Goal: Task Accomplishment & Management: Use online tool/utility

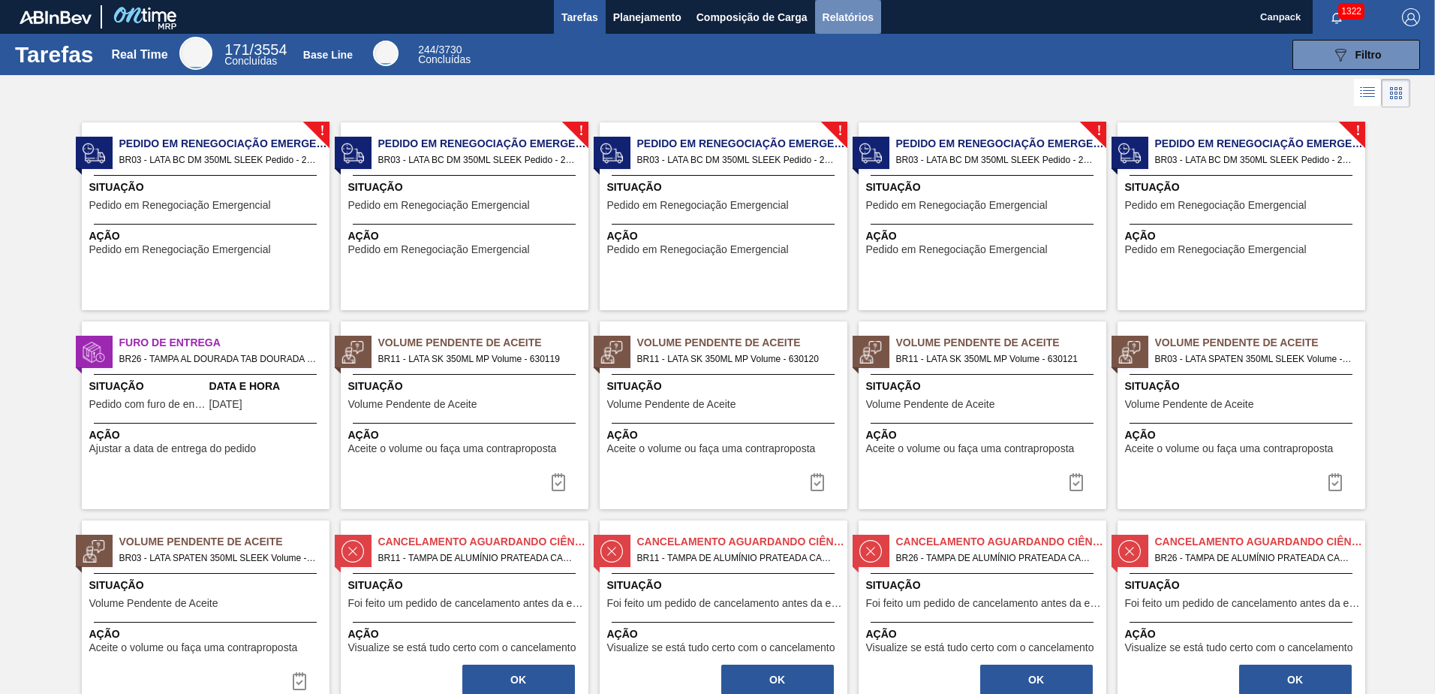
click at [828, 6] on button "Relatórios" at bounding box center [848, 17] width 66 height 34
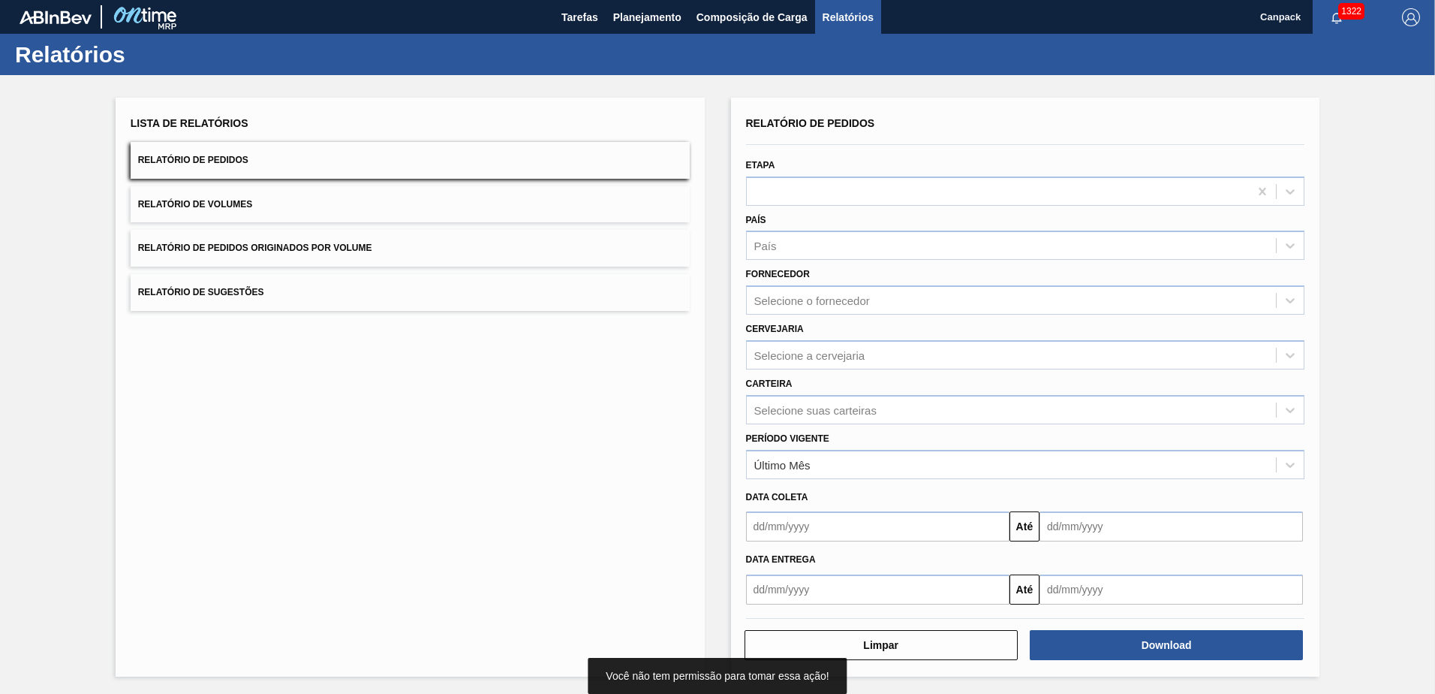
click at [806, 529] on input "text" at bounding box center [878, 526] width 264 height 30
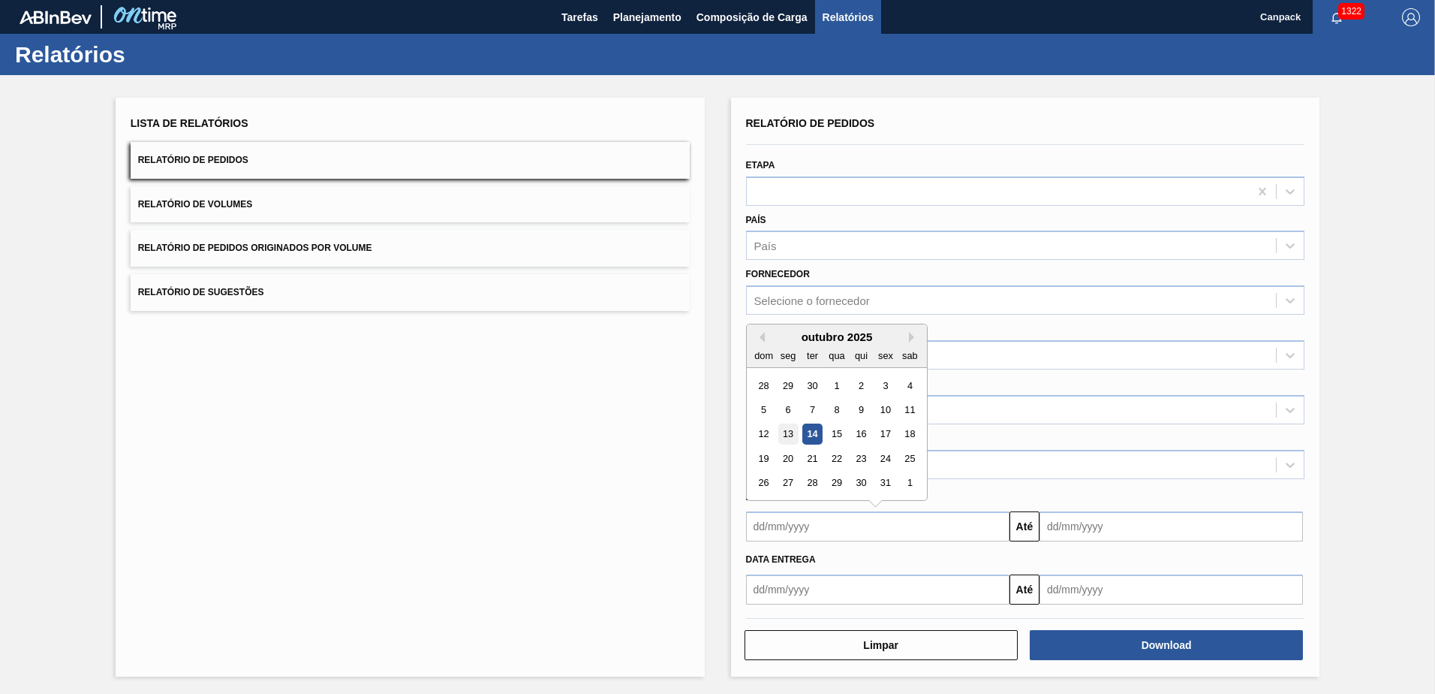
click at [794, 428] on div "13" at bounding box center [788, 434] width 20 height 20
type input "13/10/2025"
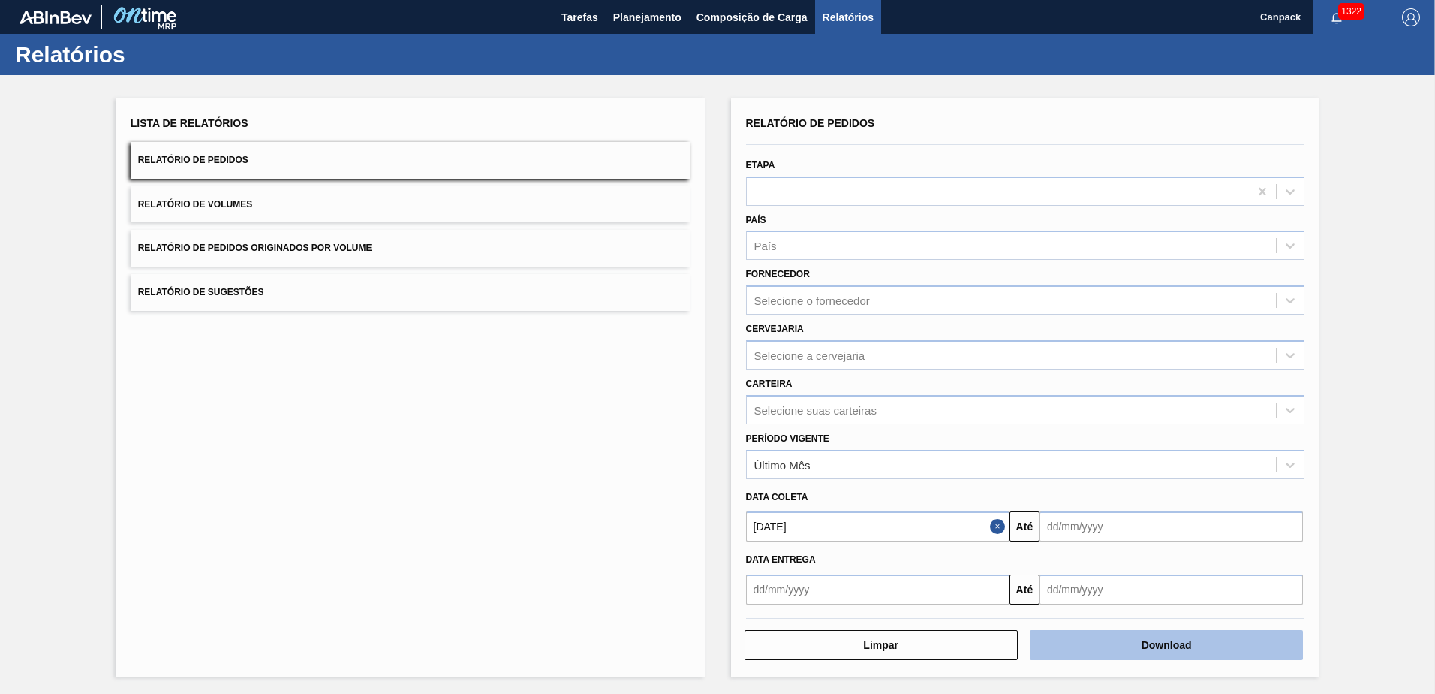
click at [1128, 635] on button "Download" at bounding box center [1166, 645] width 273 height 30
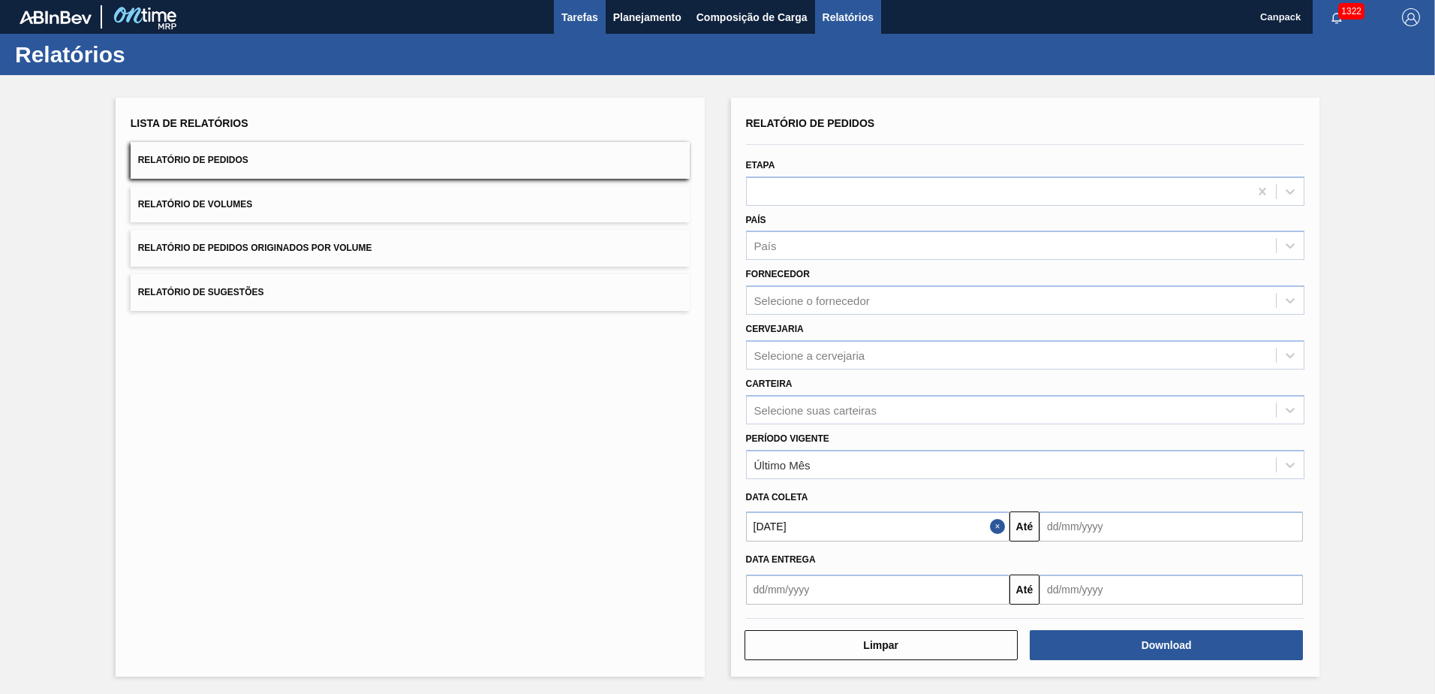
click at [564, 21] on span "Tarefas" at bounding box center [580, 17] width 37 height 18
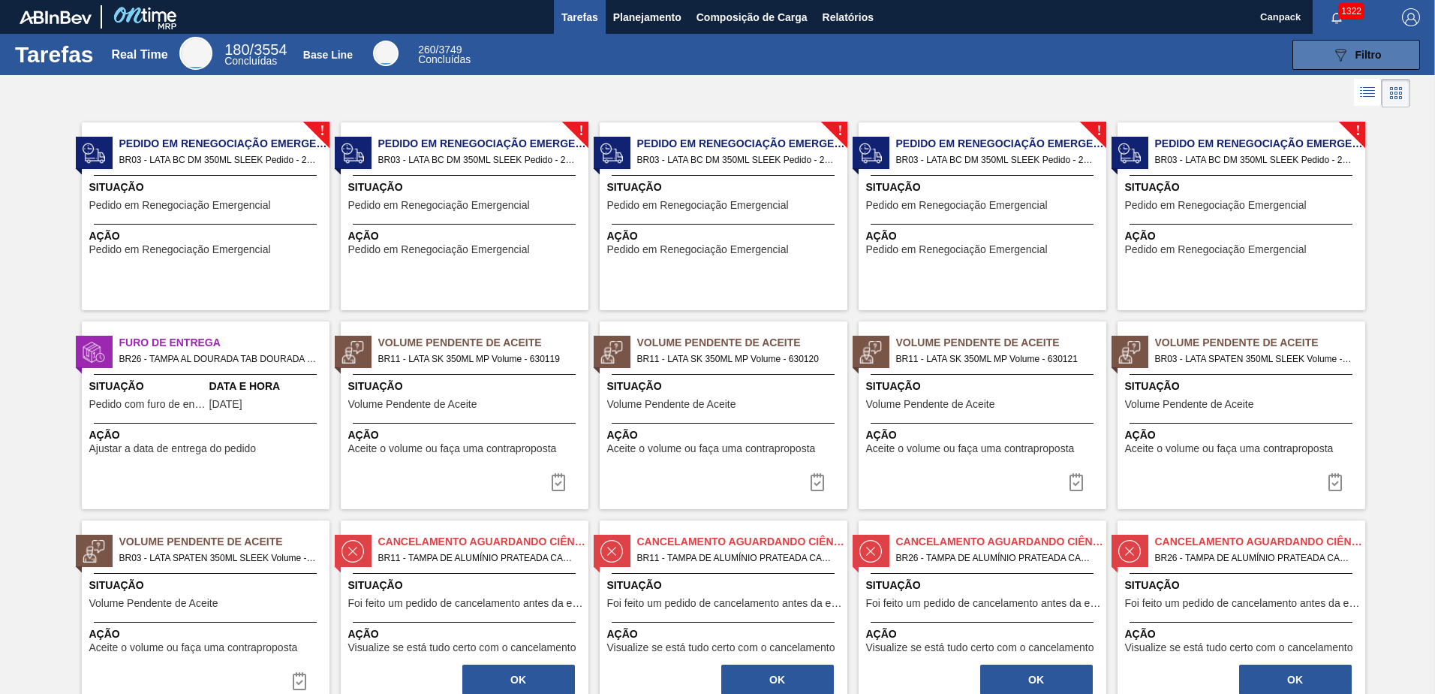
click at [1350, 67] on button "089F7B8B-B2A5-4AFE-B5C0-19BA573D28AC Filtro" at bounding box center [1357, 55] width 128 height 30
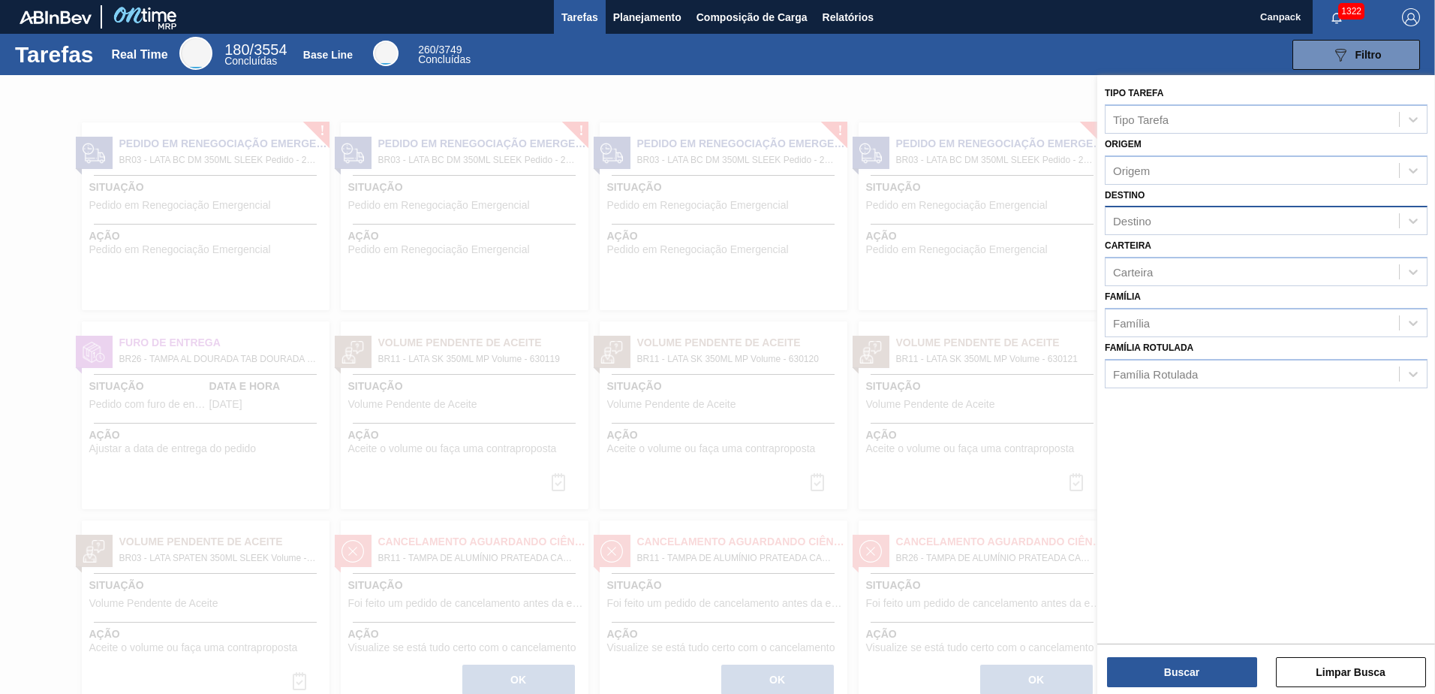
click at [1170, 227] on div "Destino" at bounding box center [1253, 221] width 294 height 22
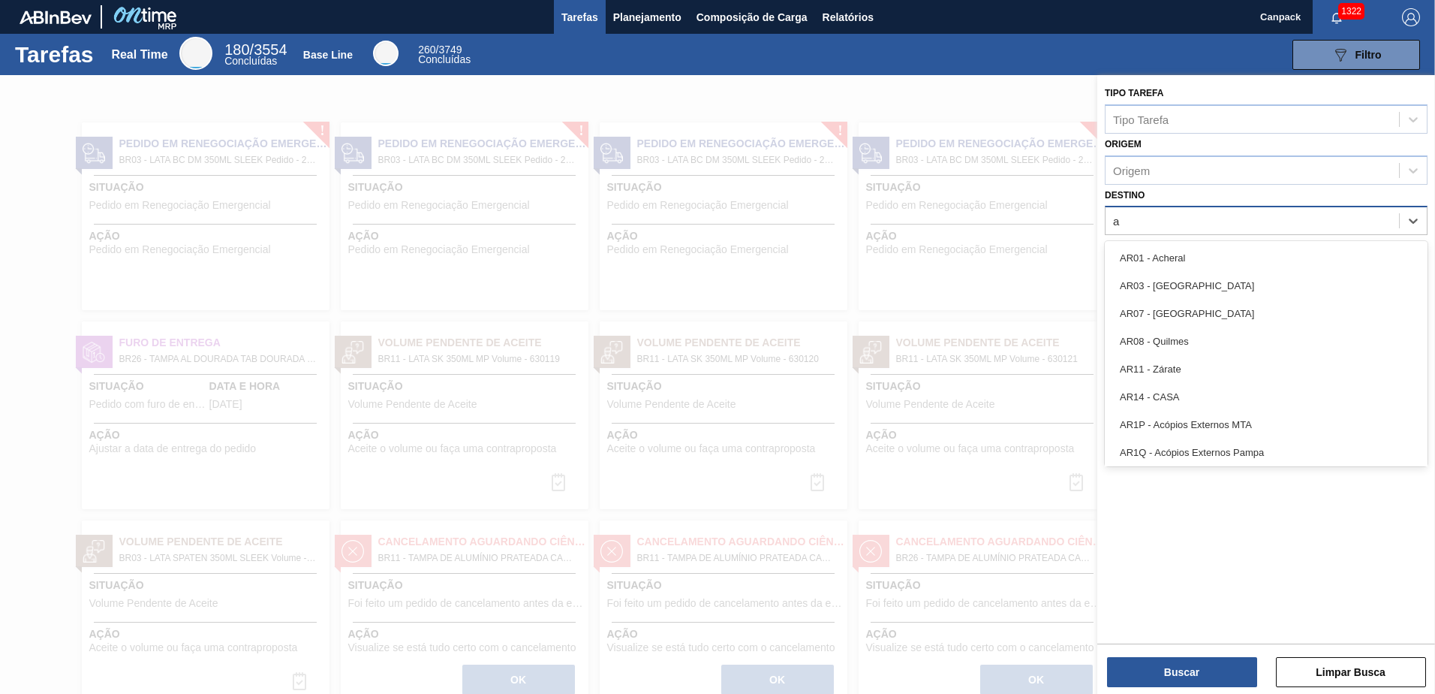
type input "aq"
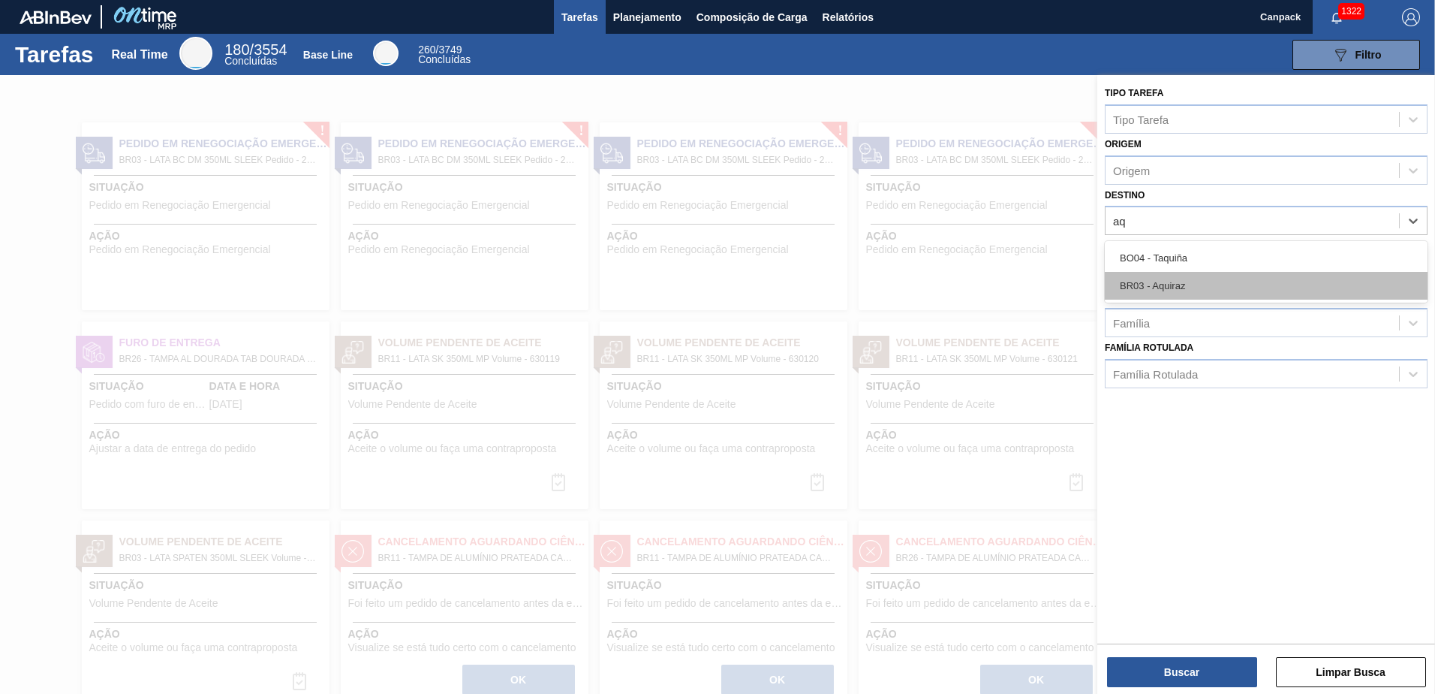
click at [1179, 274] on div "BR03 - Aquiraz" at bounding box center [1266, 286] width 323 height 28
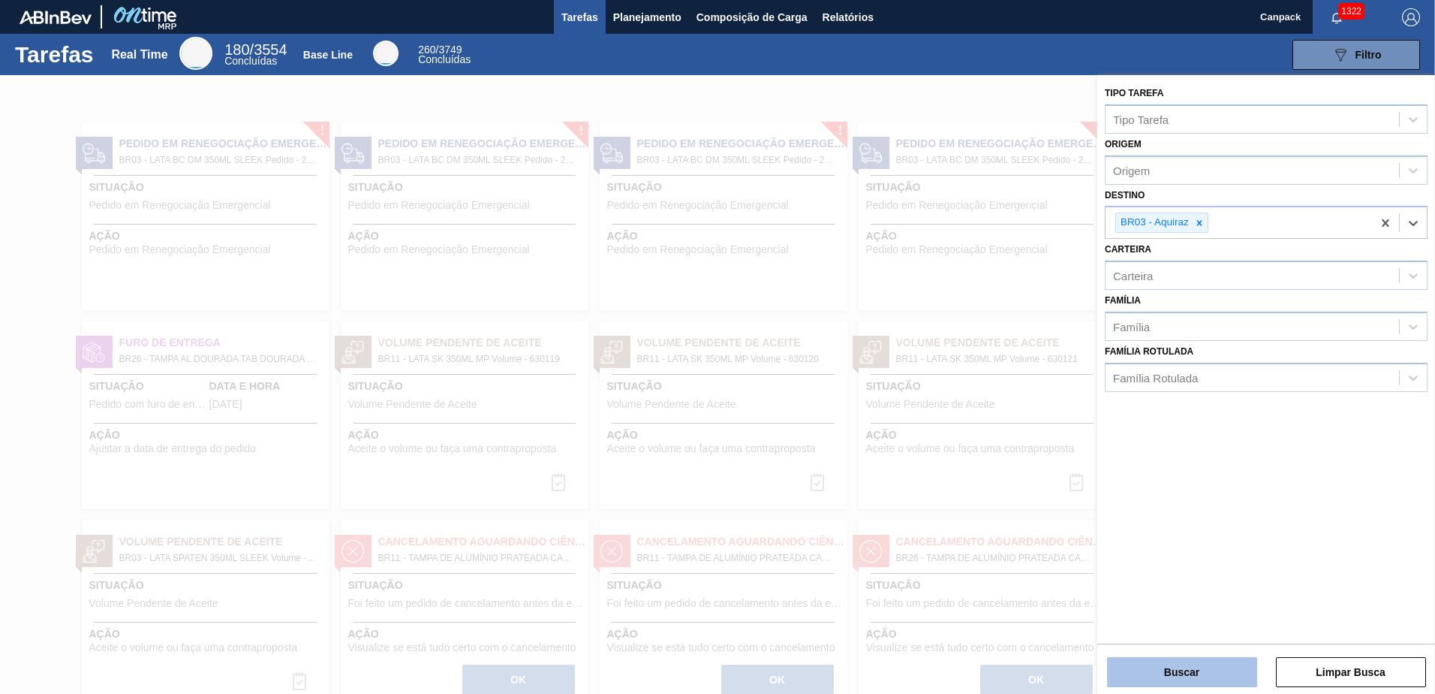
click at [1173, 664] on button "Buscar" at bounding box center [1182, 672] width 150 height 30
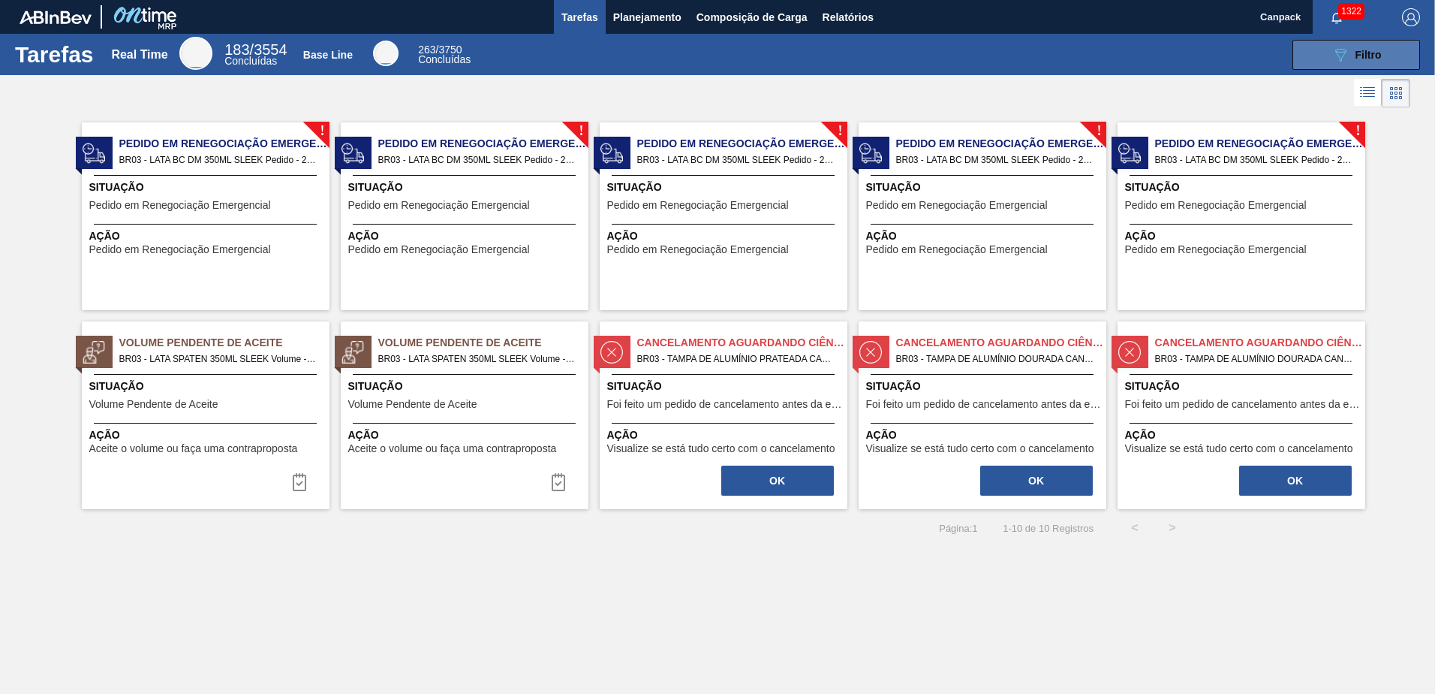
click at [1303, 59] on button "089F7B8B-B2A5-4AFE-B5C0-19BA573D28AC Filtro" at bounding box center [1357, 55] width 128 height 30
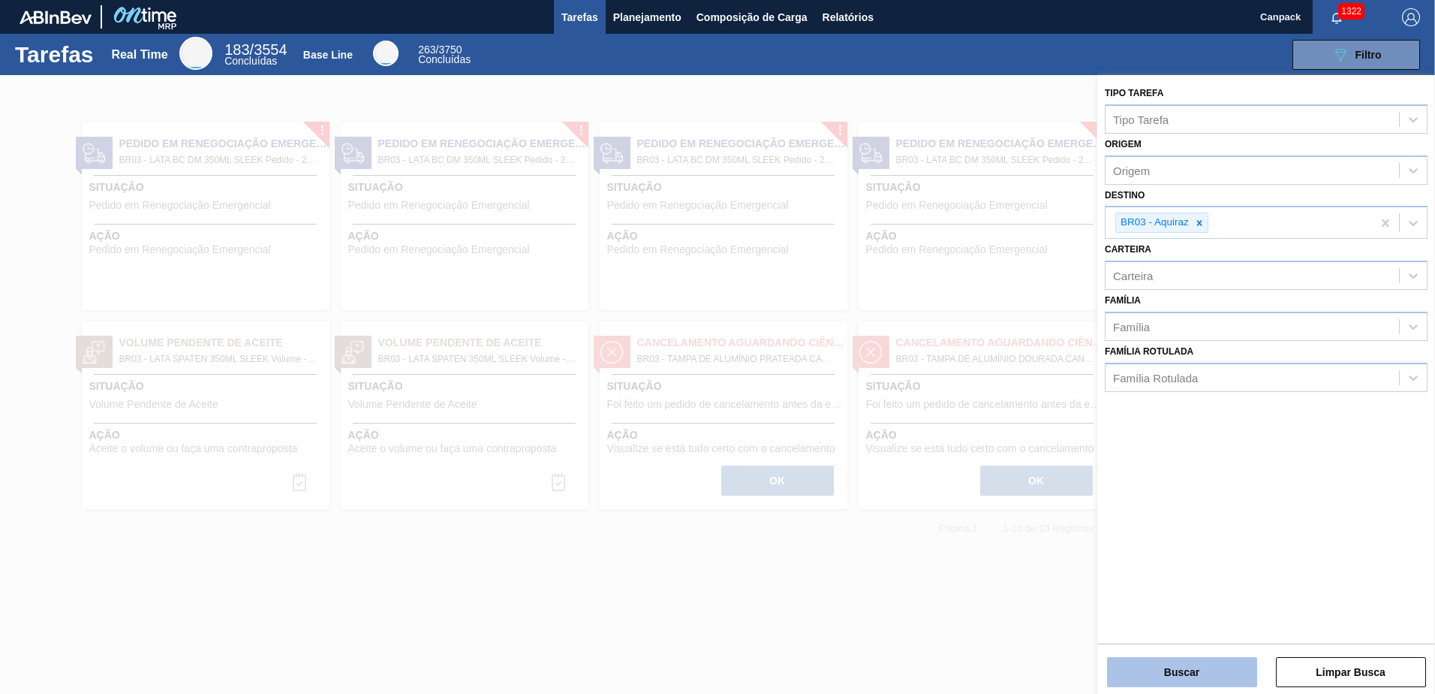
click at [1195, 673] on button "Buscar" at bounding box center [1182, 672] width 150 height 30
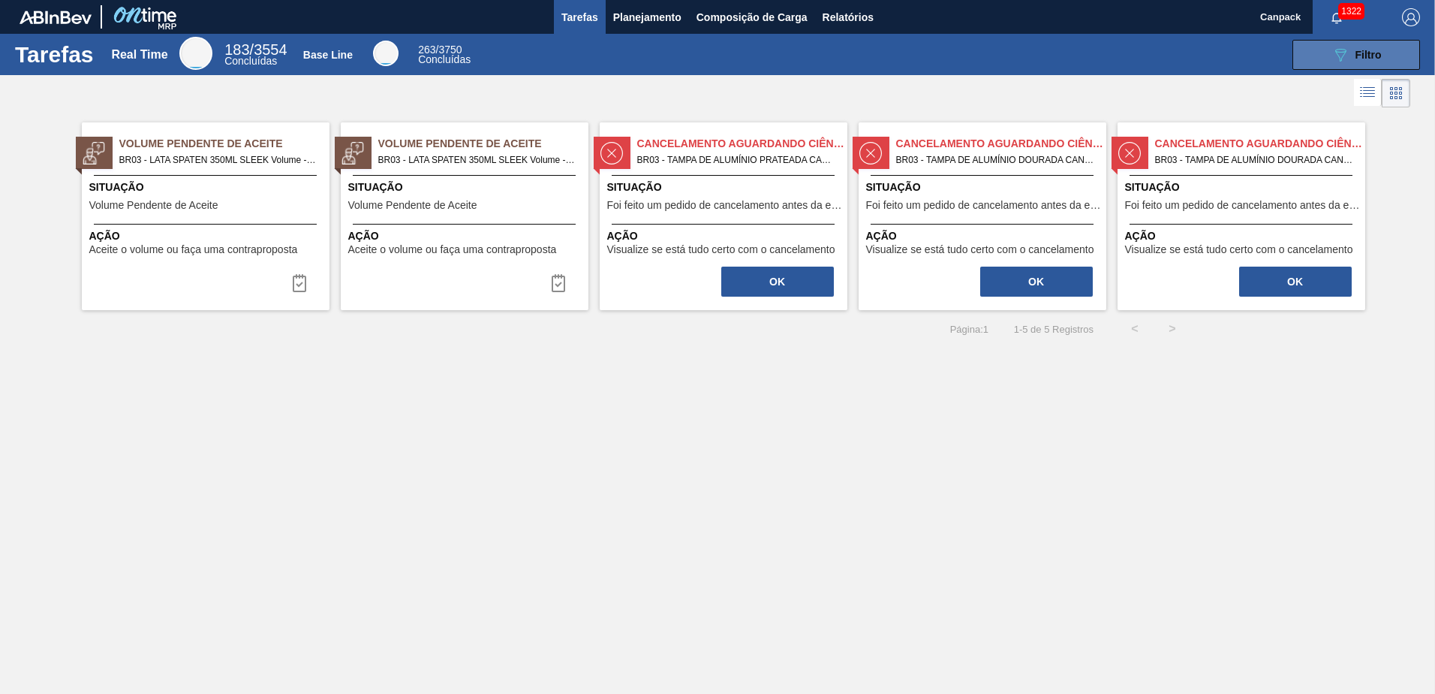
click at [1314, 59] on button "089F7B8B-B2A5-4AFE-B5C0-19BA573D28AC Filtro" at bounding box center [1357, 55] width 128 height 30
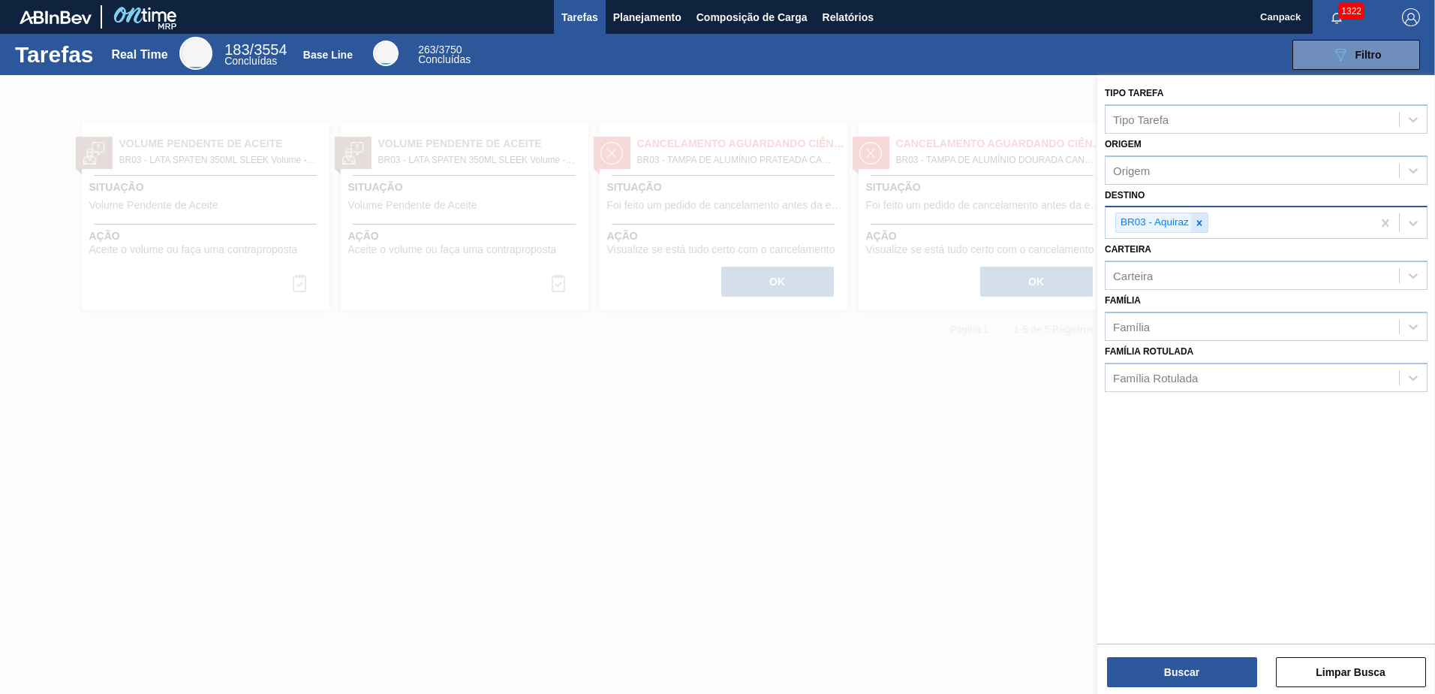
click at [1197, 221] on icon at bounding box center [1199, 222] width 5 height 5
click at [1192, 660] on button "Buscar" at bounding box center [1182, 672] width 150 height 30
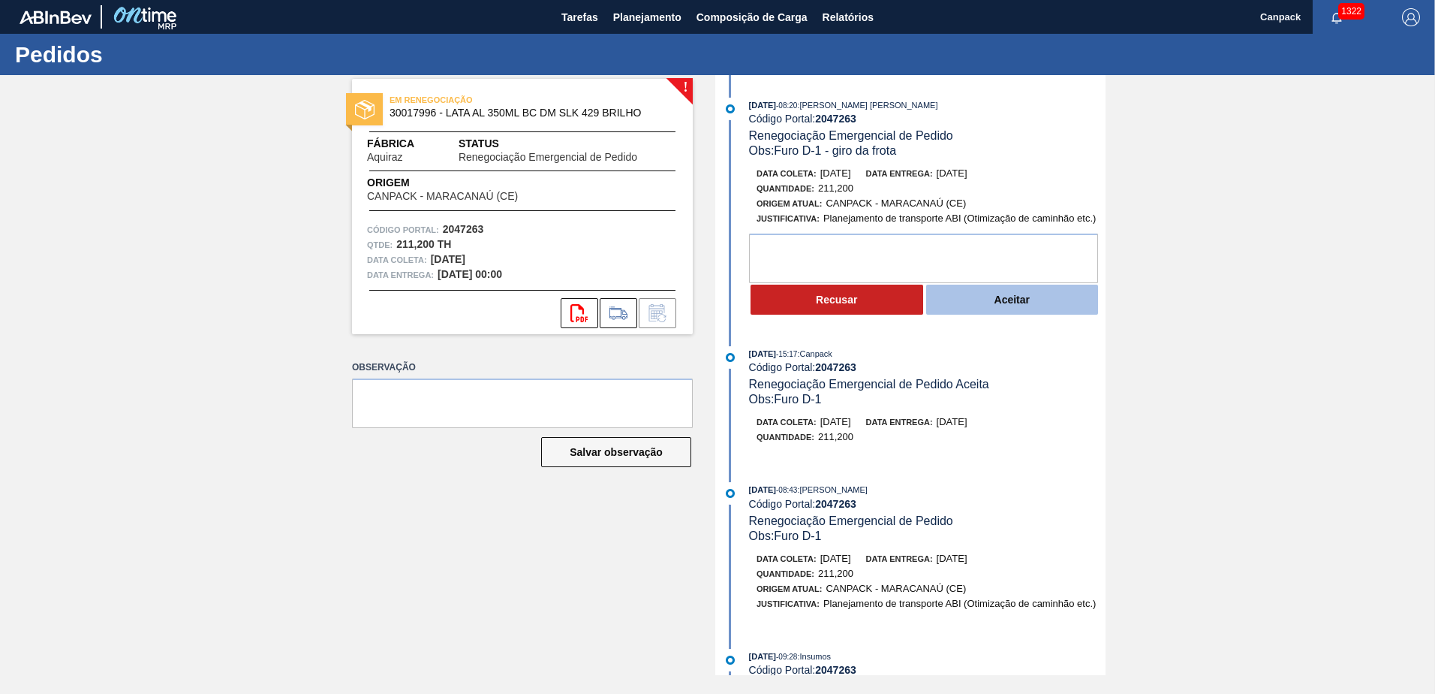
click at [1025, 299] on button "Aceitar" at bounding box center [1012, 300] width 173 height 30
click at [1004, 309] on button "Aceitar" at bounding box center [1012, 300] width 173 height 30
click at [998, 306] on button "Aceitar" at bounding box center [1012, 300] width 173 height 30
click at [1001, 300] on button "Aceitar" at bounding box center [1012, 300] width 173 height 30
click at [989, 291] on button "Aceitar" at bounding box center [1012, 300] width 173 height 30
